Goal: Task Accomplishment & Management: Manage account settings

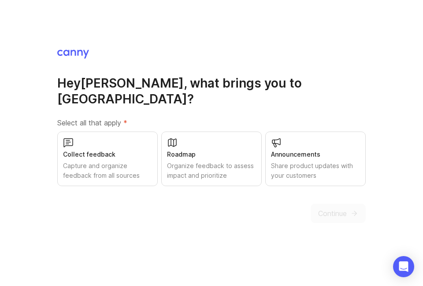
click at [291, 173] on div "Announcements Share product updates with your customers" at bounding box center [315, 159] width 100 height 55
click at [111, 155] on div "Collect feedback Capture and organize feedback from all sources" at bounding box center [107, 159] width 100 height 55
click at [328, 219] on span "Continue" at bounding box center [332, 213] width 29 height 11
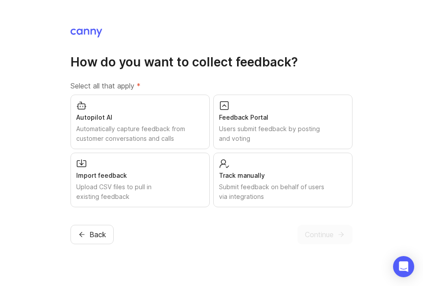
click at [137, 122] on div "Autopilot AI" at bounding box center [140, 118] width 128 height 10
click at [236, 144] on div "Users submit feedback by posting and voting" at bounding box center [283, 133] width 128 height 19
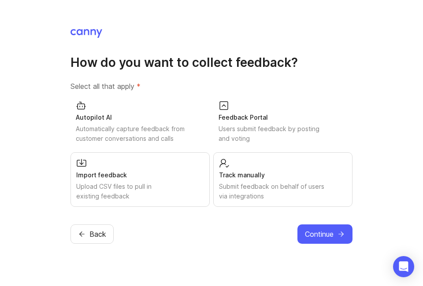
click at [101, 133] on div "Autopilot AI Automatically capture feedback from customer conversations and cal…" at bounding box center [139, 122] width 139 height 54
click at [232, 143] on div "Users submit feedback by posting and voting" at bounding box center [282, 133] width 129 height 19
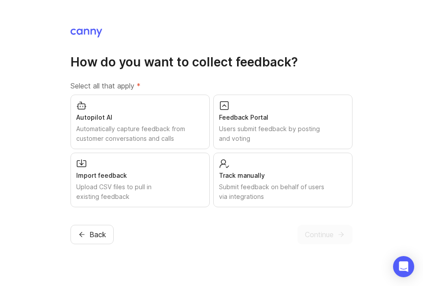
click at [103, 132] on div "Autopilot AI Automatically capture feedback from customer conversations and cal…" at bounding box center [139, 122] width 139 height 55
click at [135, 177] on div "Import feedback Upload CSV files to pull in existing feedback" at bounding box center [139, 180] width 139 height 55
click at [232, 182] on div "Track manually Submit feedback on behalf of users via integrations" at bounding box center [282, 180] width 139 height 55
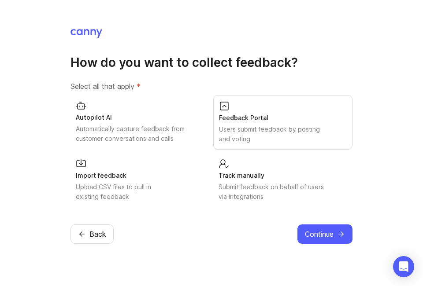
click at [305, 244] on button "Continue" at bounding box center [324, 234] width 55 height 19
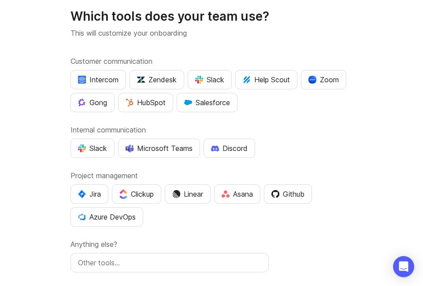
scroll to position [26, 0]
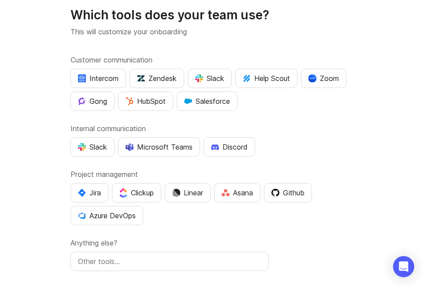
click at [94, 147] on div "Slack" at bounding box center [92, 147] width 29 height 11
click at [284, 190] on div "Github" at bounding box center [287, 193] width 33 height 11
click at [101, 259] on input "text" at bounding box center [169, 261] width 183 height 11
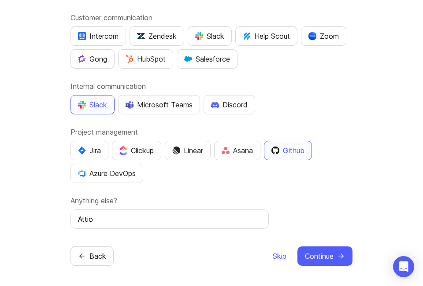
scroll to position [68, 0]
type input "Attio"
click at [315, 256] on span "Continue" at bounding box center [319, 256] width 29 height 11
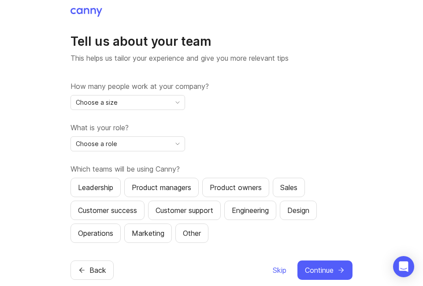
click at [103, 107] on span "Choose a size" at bounding box center [97, 103] width 42 height 10
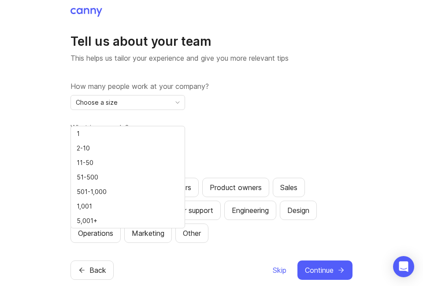
click at [81, 160] on span "11-50" at bounding box center [85, 163] width 17 height 10
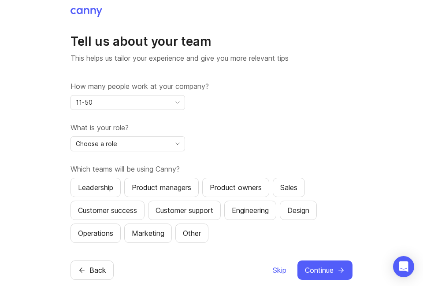
click at [92, 149] on span "Choose a role" at bounding box center [96, 144] width 41 height 10
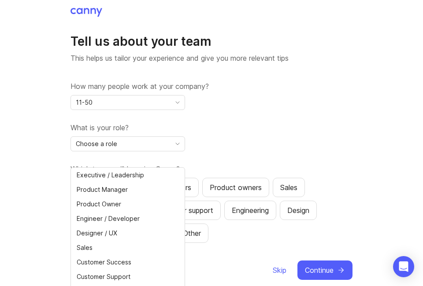
click at [90, 171] on span "Executive / Leadership" at bounding box center [110, 175] width 67 height 10
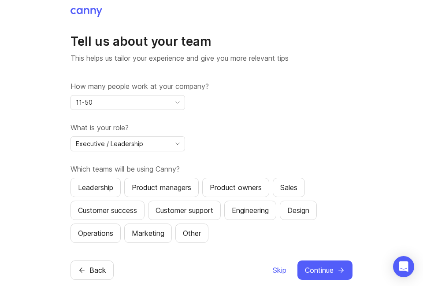
click at [88, 107] on span "11-50" at bounding box center [84, 103] width 17 height 10
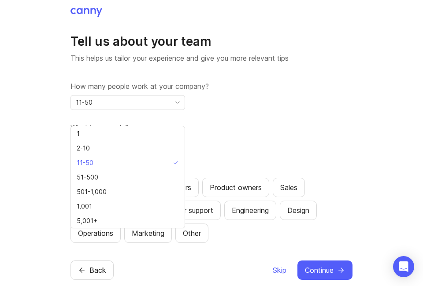
click at [88, 176] on span "51-500" at bounding box center [88, 178] width 22 height 10
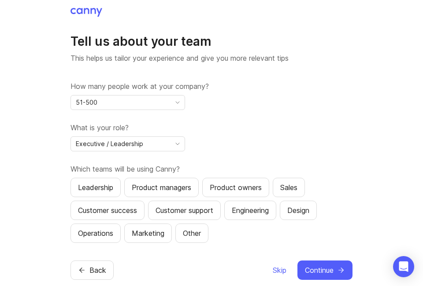
click at [88, 193] on div "Leadership" at bounding box center [95, 187] width 35 height 11
click at [235, 193] on div "Product owners" at bounding box center [236, 187] width 52 height 11
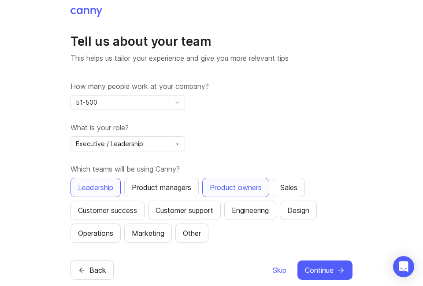
click at [297, 193] on div "Sales" at bounding box center [288, 187] width 17 height 11
click at [253, 216] on div "Engineering" at bounding box center [250, 210] width 37 height 11
click at [313, 276] on span "Continue" at bounding box center [319, 270] width 29 height 11
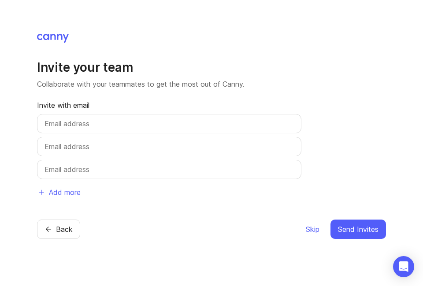
click at [60, 133] on div at bounding box center [169, 123] width 264 height 19
click at [56, 129] on input "text" at bounding box center [168, 123] width 249 height 11
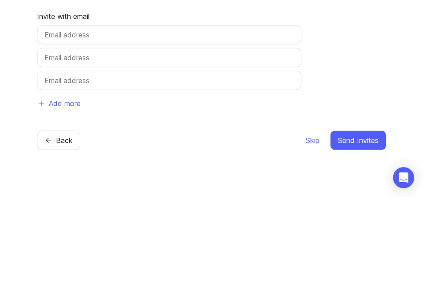
type input "[PERSON_NAME][EMAIL_ADDRESS][DOMAIN_NAME]"
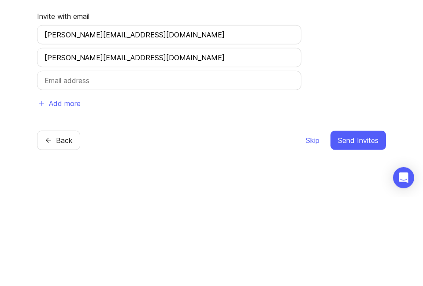
type input "[PERSON_NAME][EMAIL_ADDRESS][DOMAIN_NAME]"
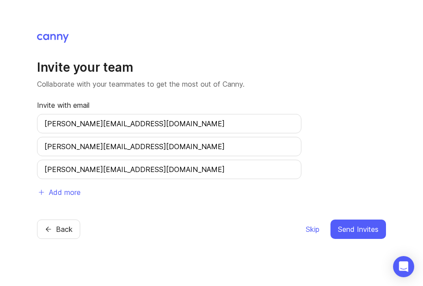
click at [121, 152] on input "[PERSON_NAME][EMAIL_ADDRESS][DOMAIN_NAME]" at bounding box center [168, 146] width 249 height 11
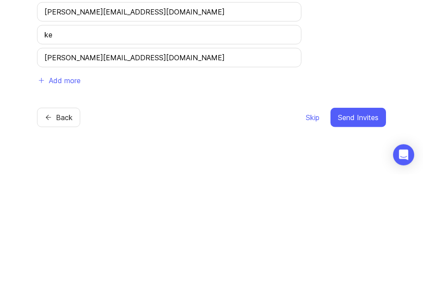
type input "k"
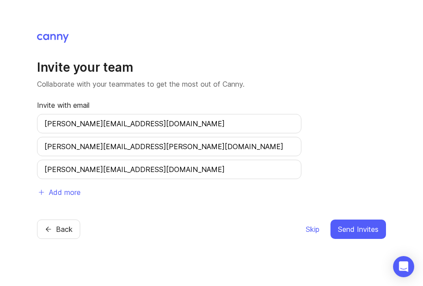
scroll to position [42, 0]
type input "[PERSON_NAME][EMAIL_ADDRESS][PERSON_NAME][DOMAIN_NAME]"
click at [351, 224] on span "Send Invites" at bounding box center [358, 229] width 41 height 11
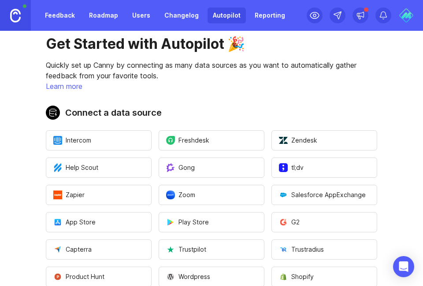
scroll to position [19, 0]
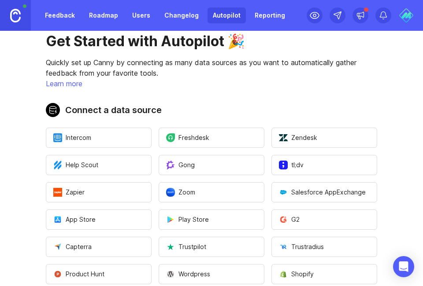
click at [184, 137] on span "Freshdesk" at bounding box center [187, 137] width 43 height 9
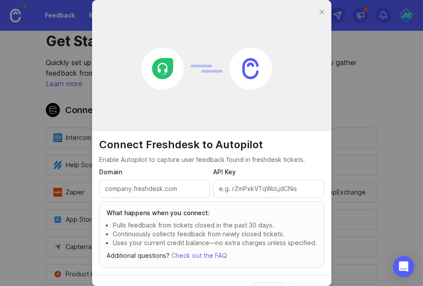
click at [129, 184] on input "Domain" at bounding box center [155, 189] width 100 height 10
click at [116, 191] on input "Domain" at bounding box center [155, 189] width 100 height 10
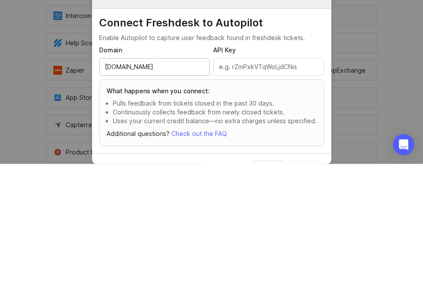
type input "mojave.freshdesk.com"
click at [246, 191] on input "API Key" at bounding box center [269, 189] width 100 height 10
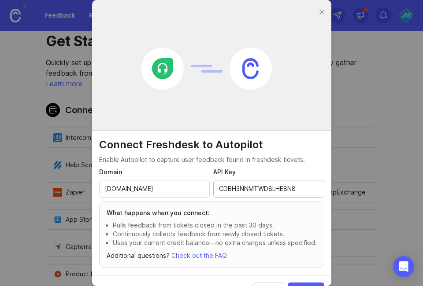
scroll to position [17, 0]
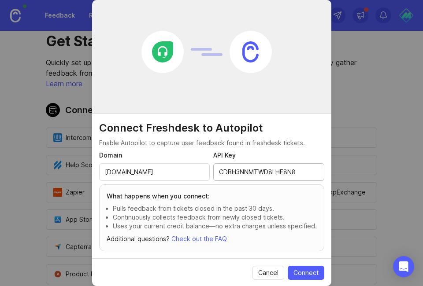
type input "CDBH3NNMTWD8LHE8N8"
click at [302, 271] on span "Connect" at bounding box center [305, 273] width 25 height 9
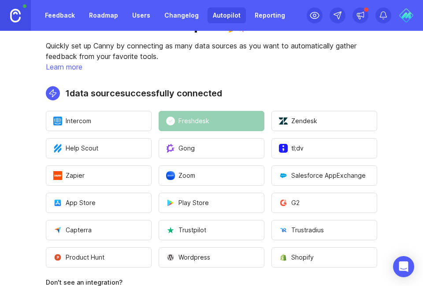
scroll to position [0, 0]
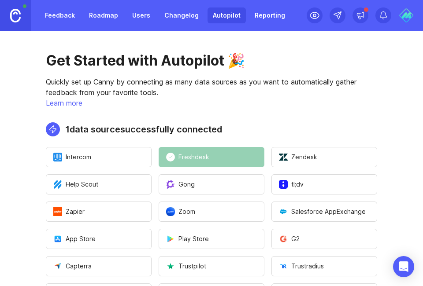
click at [400, 17] on img at bounding box center [406, 15] width 16 height 16
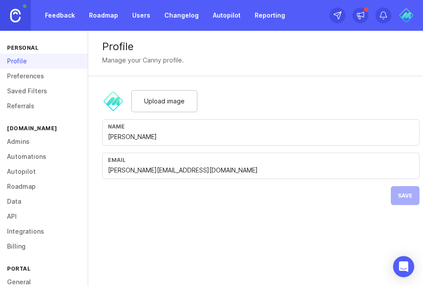
click at [150, 98] on span "Upload image" at bounding box center [164, 101] width 41 height 10
click at [144, 95] on div "Upload image" at bounding box center [164, 101] width 66 height 22
click at [403, 188] on button "Save" at bounding box center [405, 195] width 29 height 19
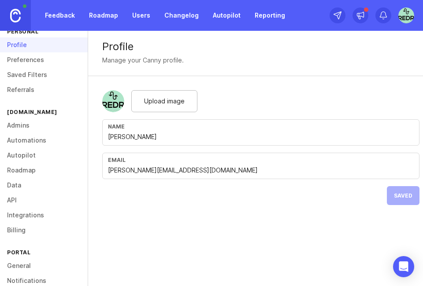
scroll to position [62, 0]
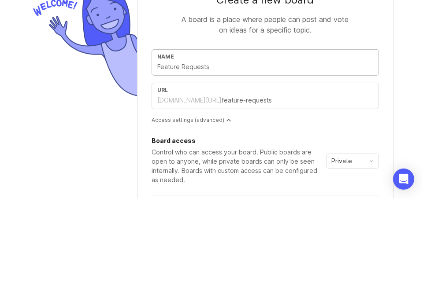
type input "F"
type input "f"
type input "Fe"
type input "fe"
type input "Fea"
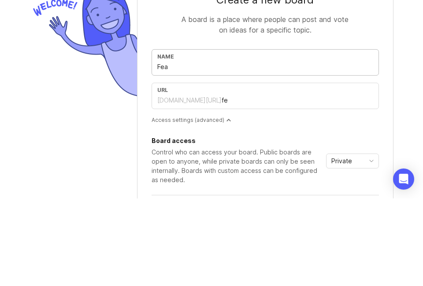
type input "fea"
type input "Feat"
type input "feat"
type input "Feature"
type input "feature"
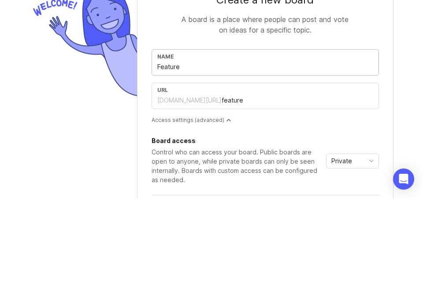
type input "Feature Requests"
type input "feature-requests"
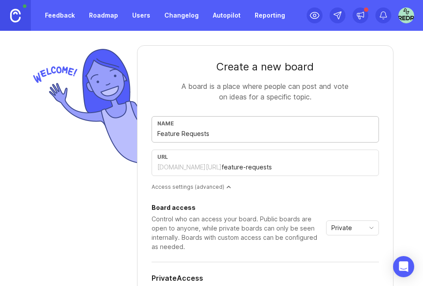
scroll to position [125, 0]
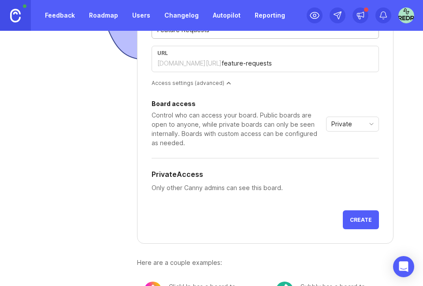
type input "Feature Requests"
click at [337, 128] on span "Private" at bounding box center [341, 124] width 21 height 10
click at [330, 156] on li "Public" at bounding box center [352, 155] width 52 height 15
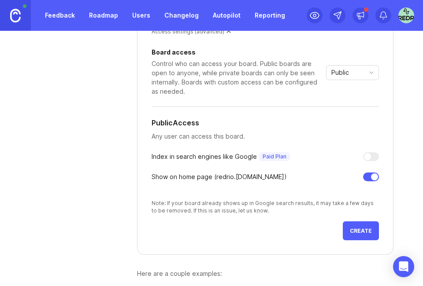
scroll to position [187, 0]
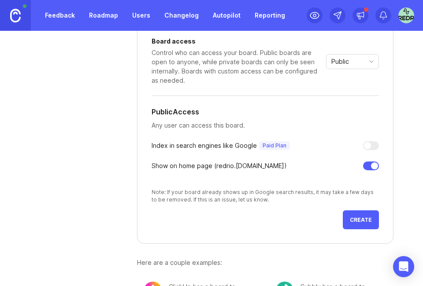
click at [365, 141] on div at bounding box center [371, 145] width 16 height 9
click at [366, 153] on div "Board access Control who can access your board. Public boards are open to anyon…" at bounding box center [264, 120] width 227 height 165
click at [365, 143] on div at bounding box center [367, 145] width 7 height 7
click at [354, 215] on button "Create" at bounding box center [361, 220] width 36 height 19
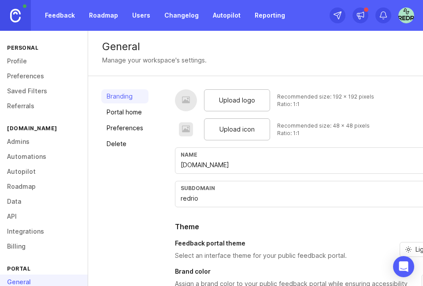
click at [226, 103] on span "Upload logo" at bounding box center [237, 101] width 36 height 10
click at [227, 128] on span "Upload icon" at bounding box center [236, 130] width 35 height 10
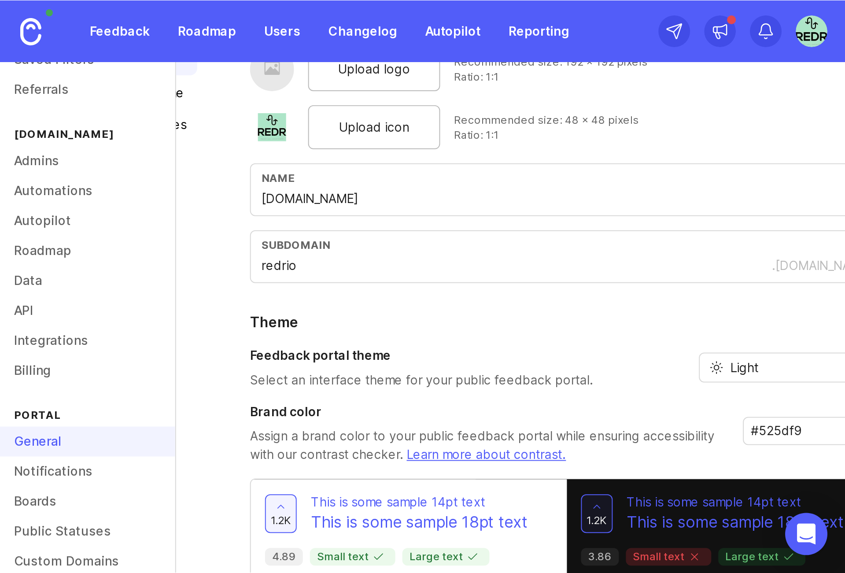
scroll to position [0, 18]
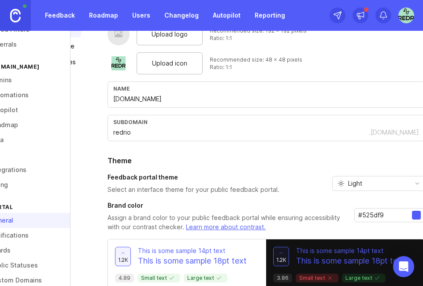
click at [410, 213] on input "#525df9" at bounding box center [385, 216] width 54 height 10
click at [409, 211] on input "#525df9" at bounding box center [385, 216] width 54 height 10
click at [380, 211] on input "#525df9" at bounding box center [385, 216] width 54 height 10
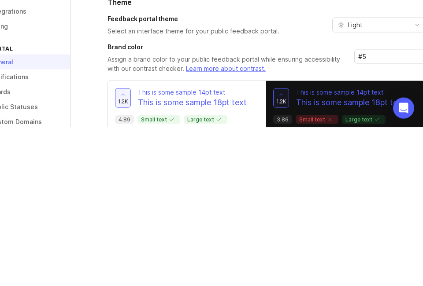
type input "#"
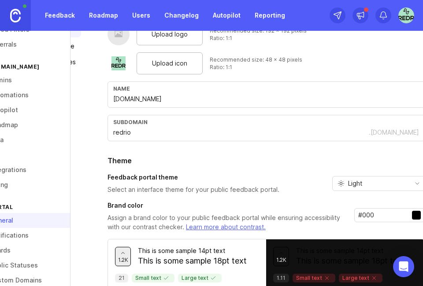
type input "#000"
click at [190, 111] on div "Upload logo Recommended size: 192 x 192 pixels Ratio: 1:1 Upload icon Recommend…" at bounding box center [265, 169] width 317 height 293
click at [206, 131] on input "redrio" at bounding box center [240, 133] width 255 height 10
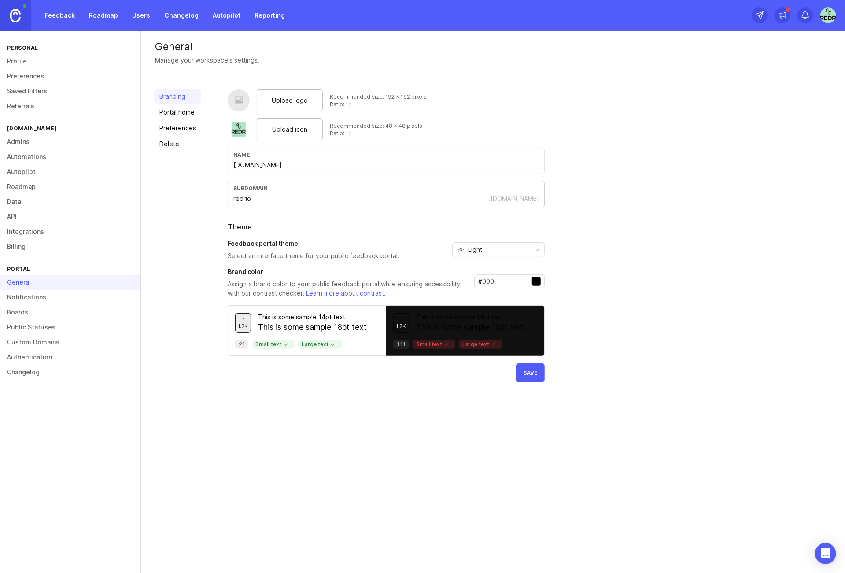
scroll to position [0, 0]
click at [422, 286] on button "Save" at bounding box center [530, 372] width 29 height 19
click at [284, 99] on span "Upload logo" at bounding box center [290, 101] width 36 height 10
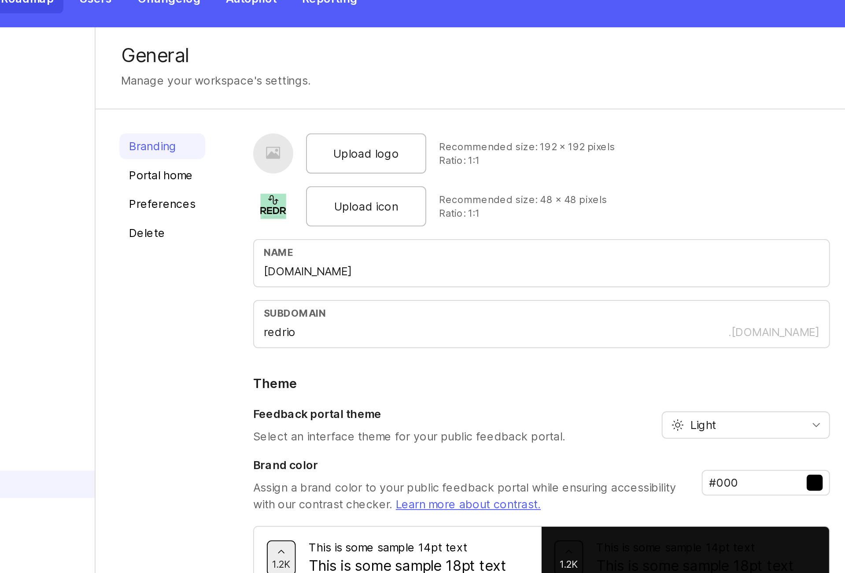
click at [292, 107] on div "Upload logo" at bounding box center [290, 100] width 66 height 22
click at [297, 102] on span "Upload logo" at bounding box center [290, 101] width 36 height 10
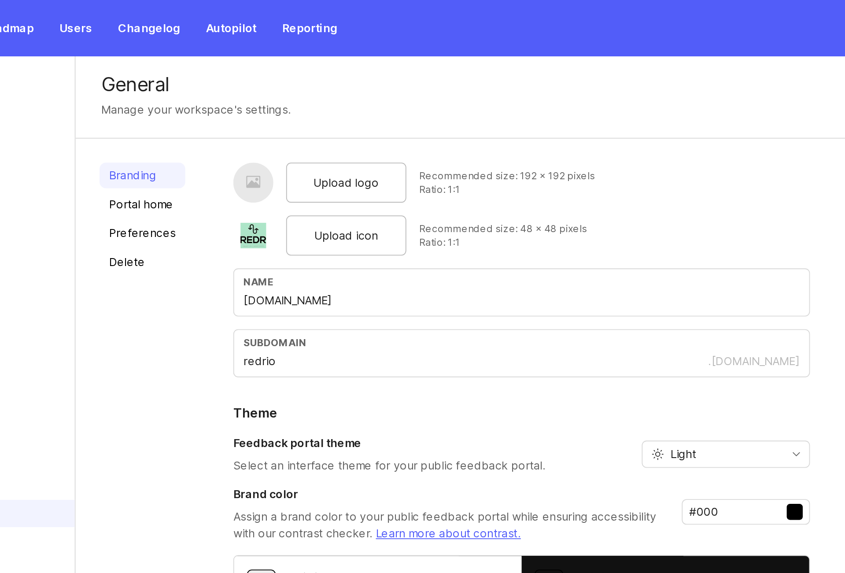
click at [288, 103] on span "Upload logo" at bounding box center [290, 101] width 36 height 10
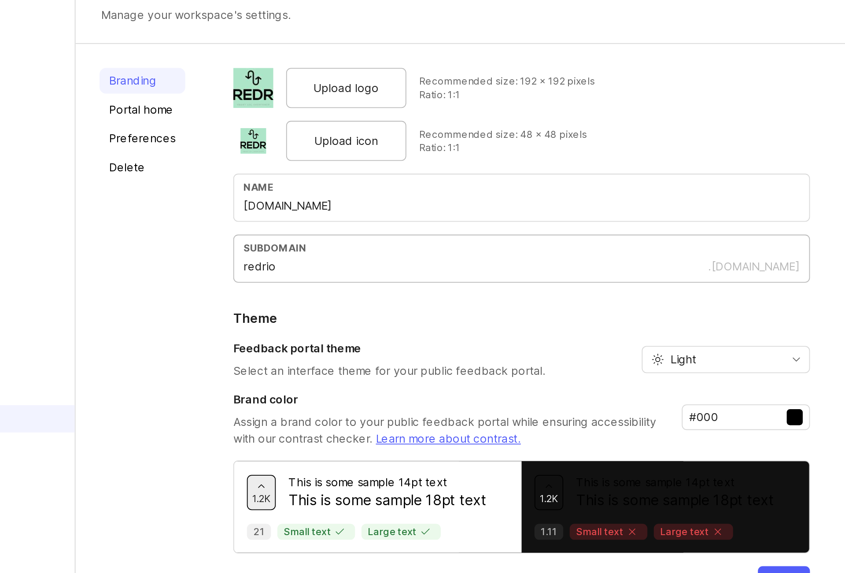
click at [421, 197] on input "redrio" at bounding box center [360, 199] width 255 height 10
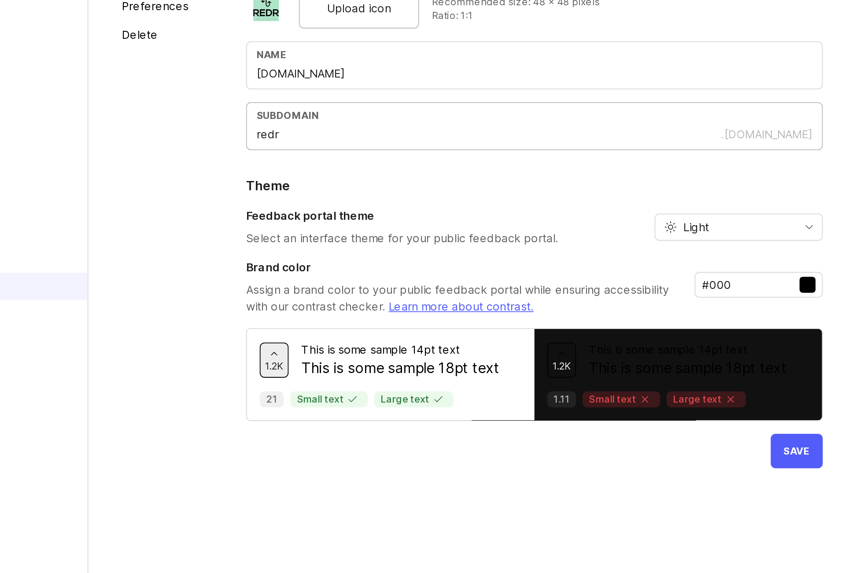
type input "redr"
click at [422, 286] on span "Save" at bounding box center [530, 372] width 15 height 7
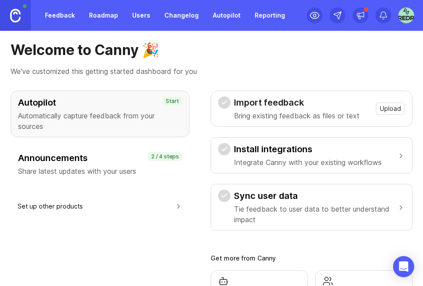
click at [65, 153] on h3 "Announcements" at bounding box center [100, 158] width 164 height 12
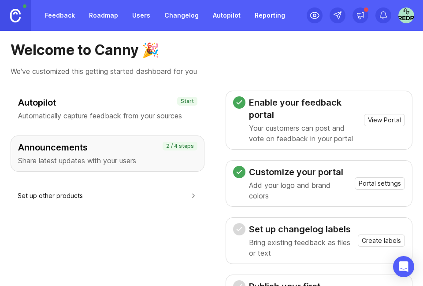
click at [330, 123] on p "Your customers can post and vote on feedback in your portal" at bounding box center [304, 133] width 111 height 21
click at [387, 120] on span "View Portal" at bounding box center [384, 120] width 33 height 9
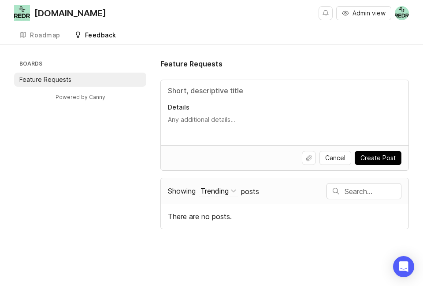
click at [386, 157] on span "Create Post" at bounding box center [377, 158] width 35 height 9
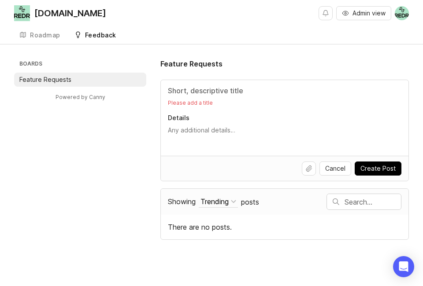
click at [245, 86] on input "Title" at bounding box center [284, 90] width 233 height 11
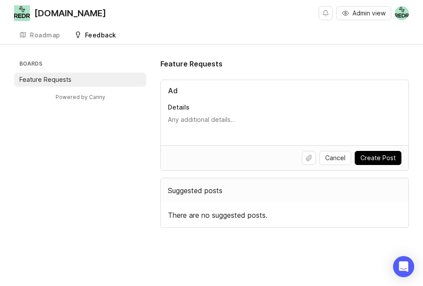
type input "A"
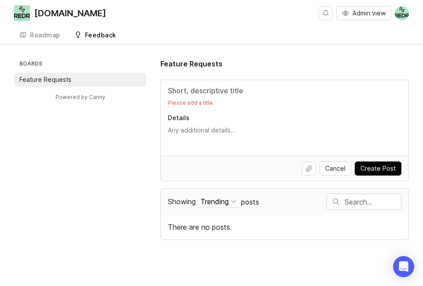
click at [373, 89] on input "Title" at bounding box center [284, 90] width 233 height 11
click at [407, 13] on img at bounding box center [402, 13] width 14 height 14
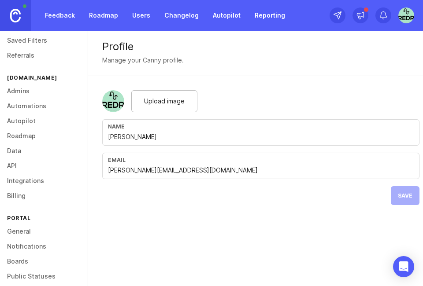
scroll to position [62, 0]
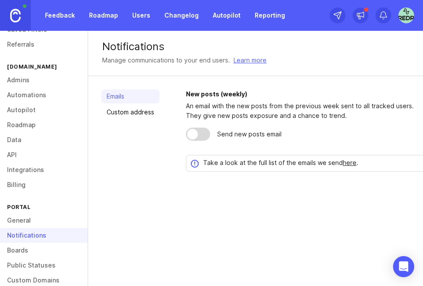
click at [184, 132] on div "Emails Custom address New posts (weekly) An email with the new posts from the p…" at bounding box center [264, 130] width 352 height 109
click at [197, 139] on div at bounding box center [198, 134] width 24 height 13
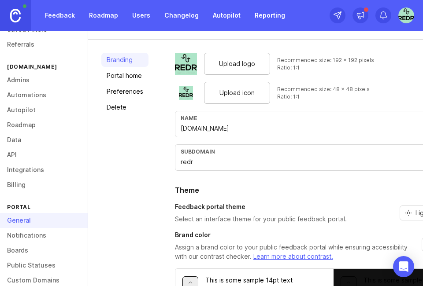
scroll to position [66, 0]
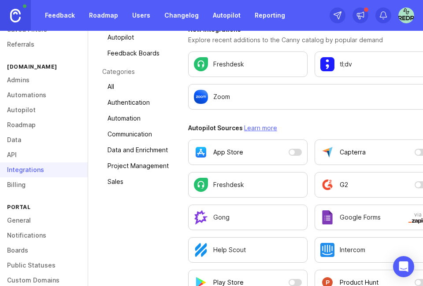
scroll to position [110, 0]
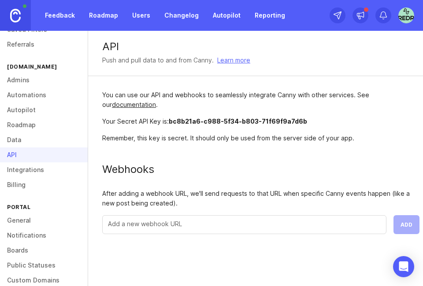
click at [9, 63] on div "[DOMAIN_NAME]" at bounding box center [44, 67] width 88 height 12
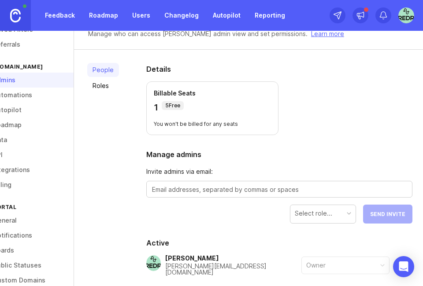
scroll to position [0, 18]
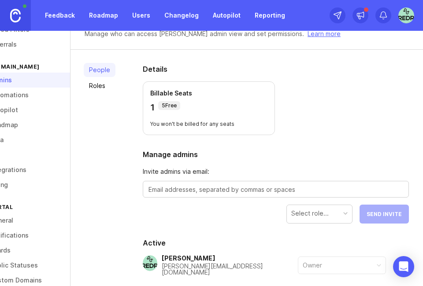
click at [342, 211] on div "Select role..." at bounding box center [319, 213] width 65 height 17
click at [319, 248] on section "Active [PERSON_NAME] [PERSON_NAME][EMAIL_ADDRESS][DOMAIN_NAME] Owner" at bounding box center [276, 267] width 266 height 59
click at [384, 214] on div "Manager Send Invite" at bounding box center [343, 214] width 129 height 19
click at [298, 193] on textarea at bounding box center [275, 190] width 255 height 10
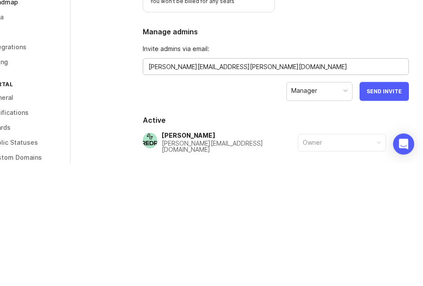
type textarea "[PERSON_NAME][EMAIL_ADDRESS][PERSON_NAME][DOMAIN_NAME]"
click at [381, 216] on span "Send Invite" at bounding box center [383, 214] width 35 height 7
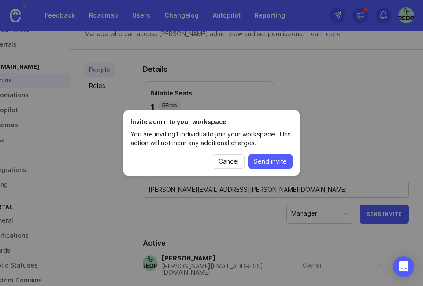
click at [259, 163] on span "Send invite" at bounding box center [270, 161] width 33 height 9
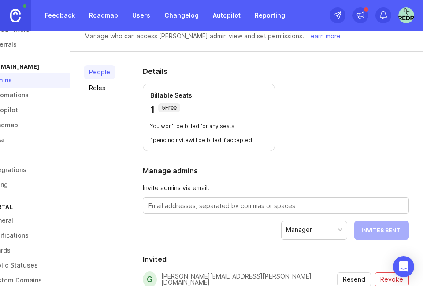
scroll to position [0, 0]
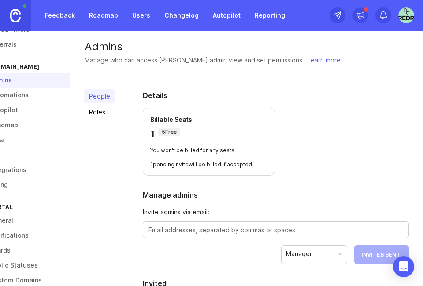
click at [358, 11] on icon at bounding box center [360, 15] width 9 height 9
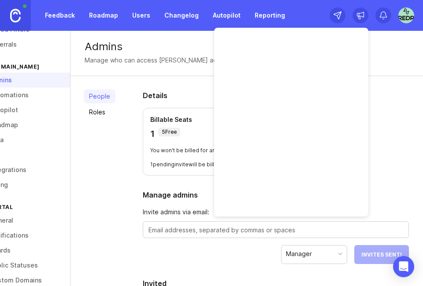
click at [124, 73] on div "Admins Manage who can access [PERSON_NAME] admin view and set permissions. Lear…" at bounding box center [246, 53] width 352 height 45
